Goal: Complete application form

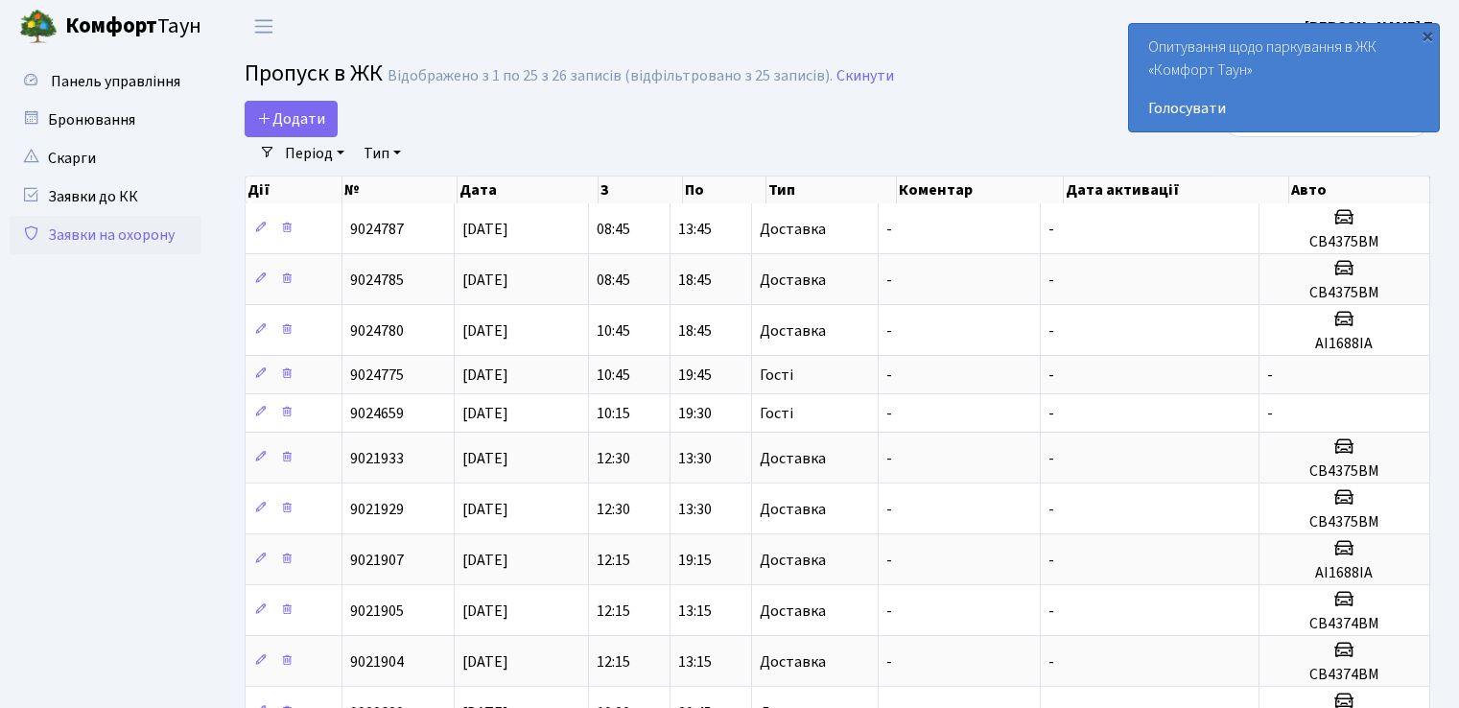
select select "25"
click at [283, 126] on span "Додати" at bounding box center [291, 118] width 68 height 21
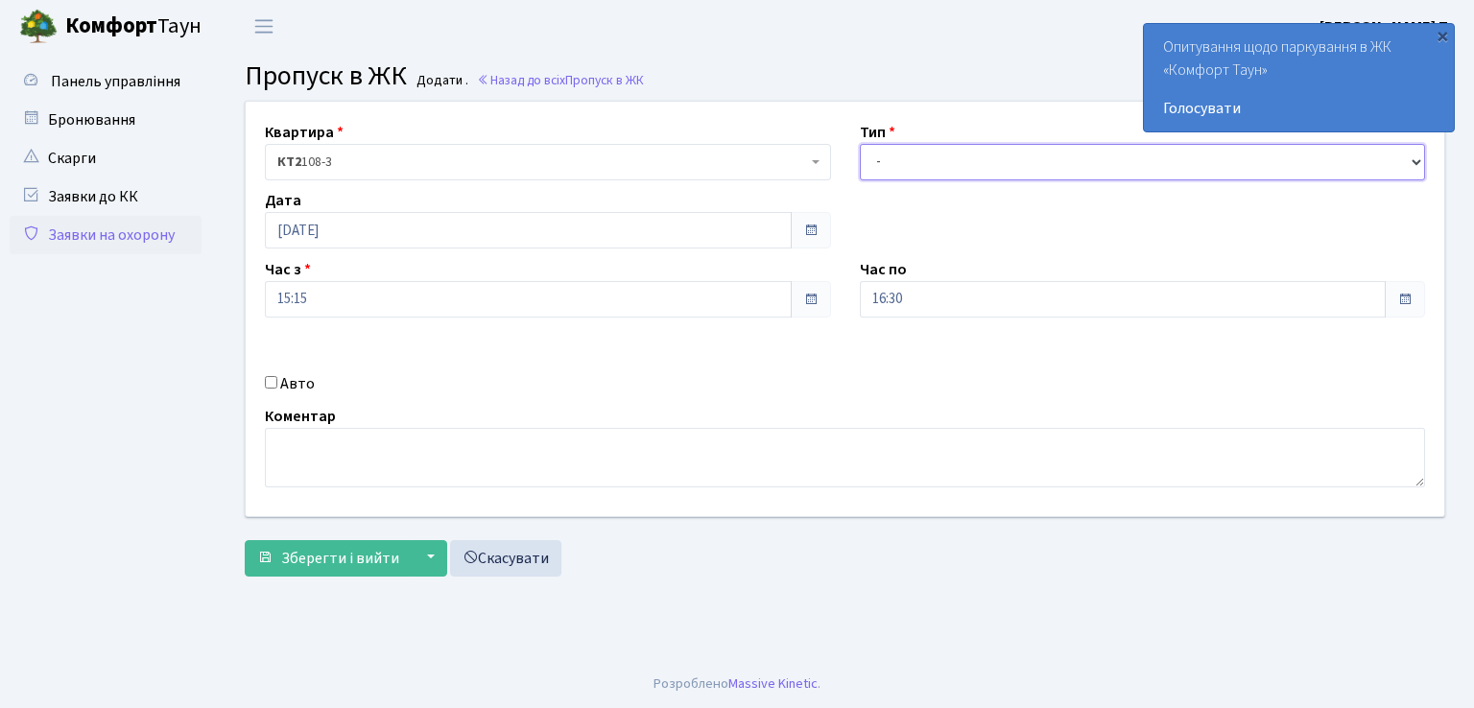
click at [997, 160] on select "- Доставка Таксі Гості Сервіс" at bounding box center [1143, 162] width 566 height 36
select select "1"
click at [860, 144] on select "- Доставка Таксі Гості Сервіс" at bounding box center [1143, 162] width 566 height 36
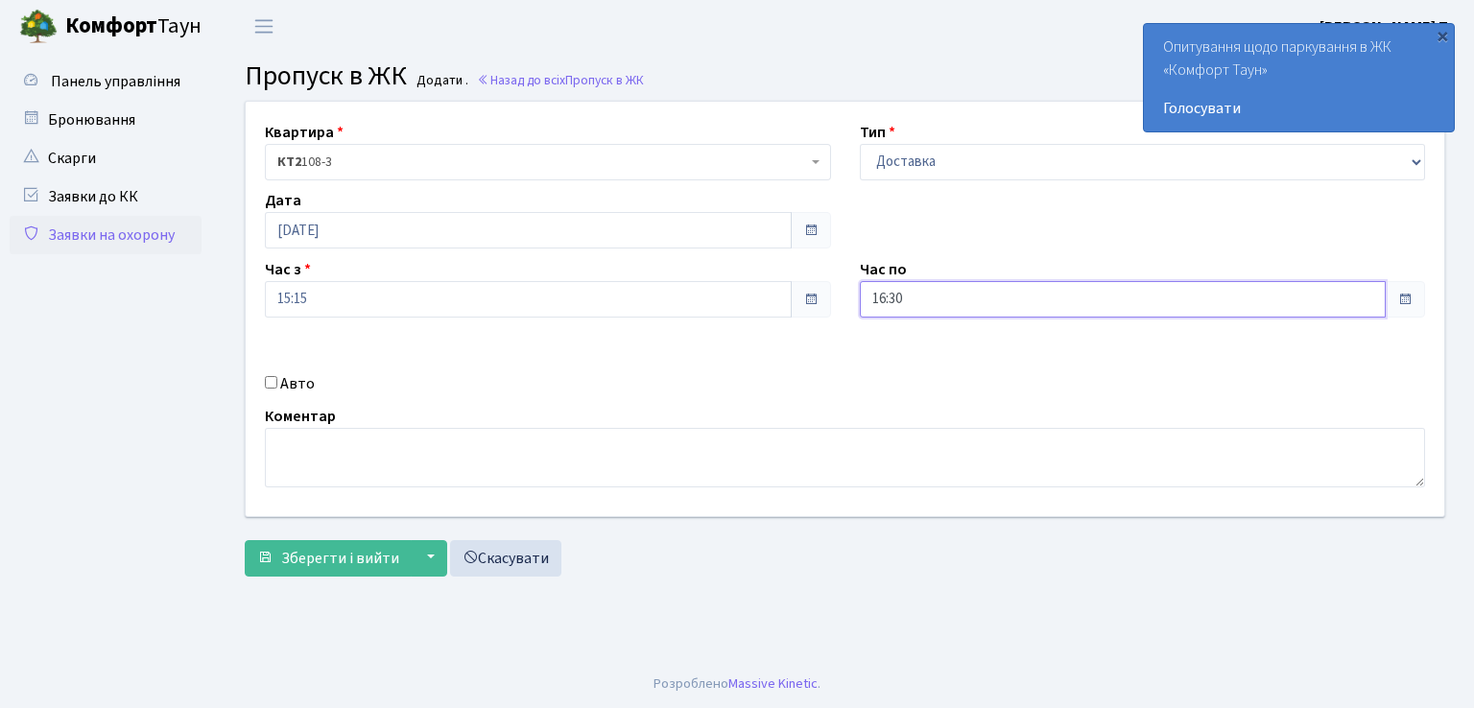
click at [966, 300] on input "16:30" at bounding box center [1123, 299] width 527 height 36
click at [917, 366] on icon at bounding box center [913, 366] width 52 height 52
click at [916, 367] on icon at bounding box center [913, 366] width 52 height 52
type input "18:30"
click at [265, 376] on div "Авто" at bounding box center [547, 383] width 595 height 23
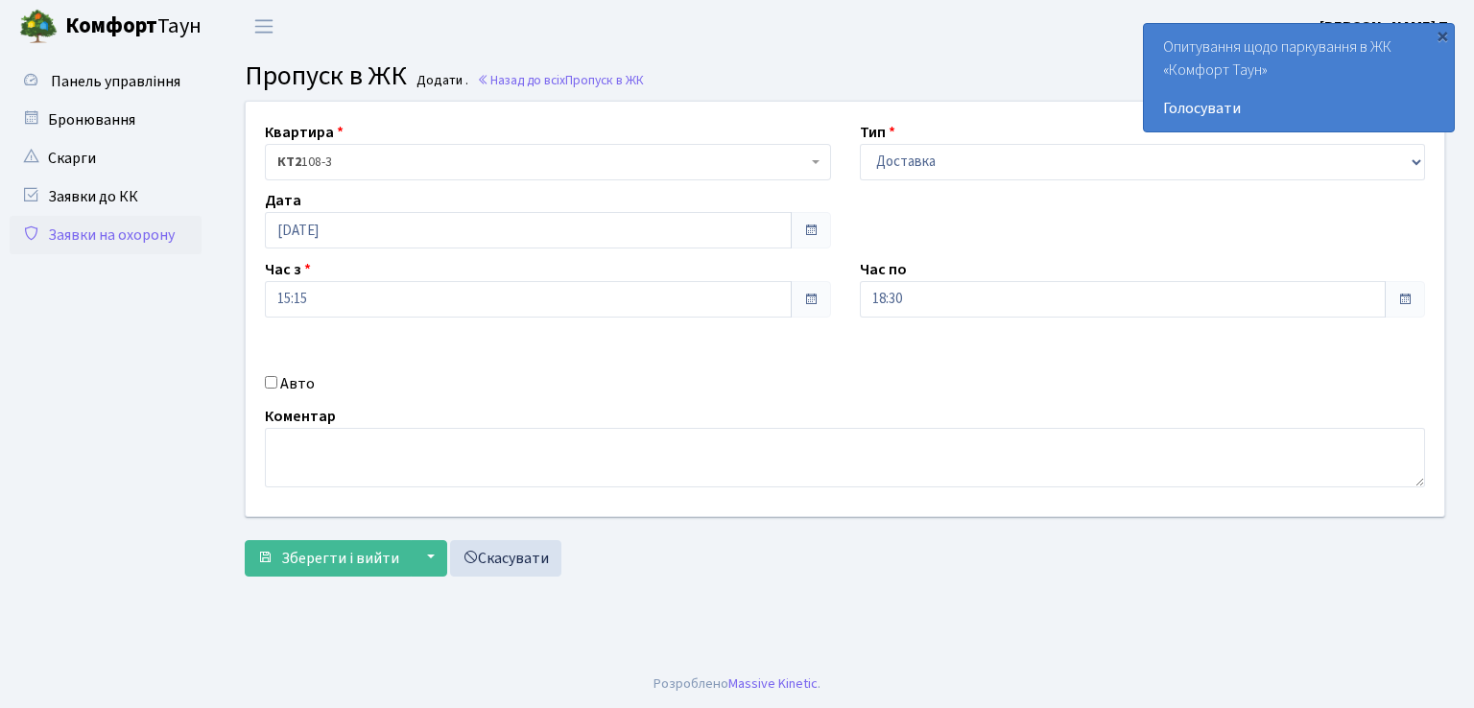
click at [267, 382] on input "Авто" at bounding box center [271, 382] width 12 height 12
checkbox input "true"
click at [921, 358] on input "text" at bounding box center [1143, 367] width 566 height 36
type input "АН3968ІВ"
click at [289, 554] on span "Зберегти і вийти" at bounding box center [340, 558] width 118 height 21
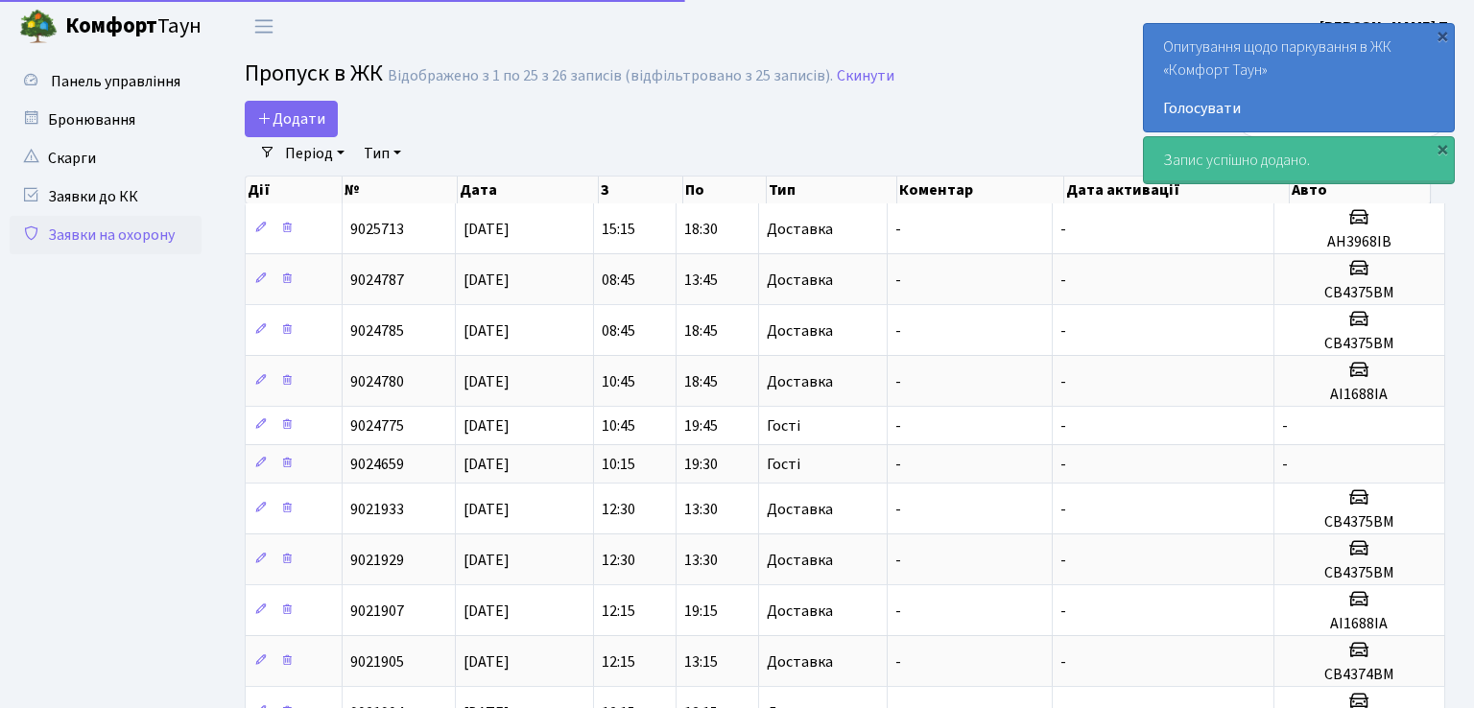
select select "25"
